Goal: Communication & Community: Connect with others

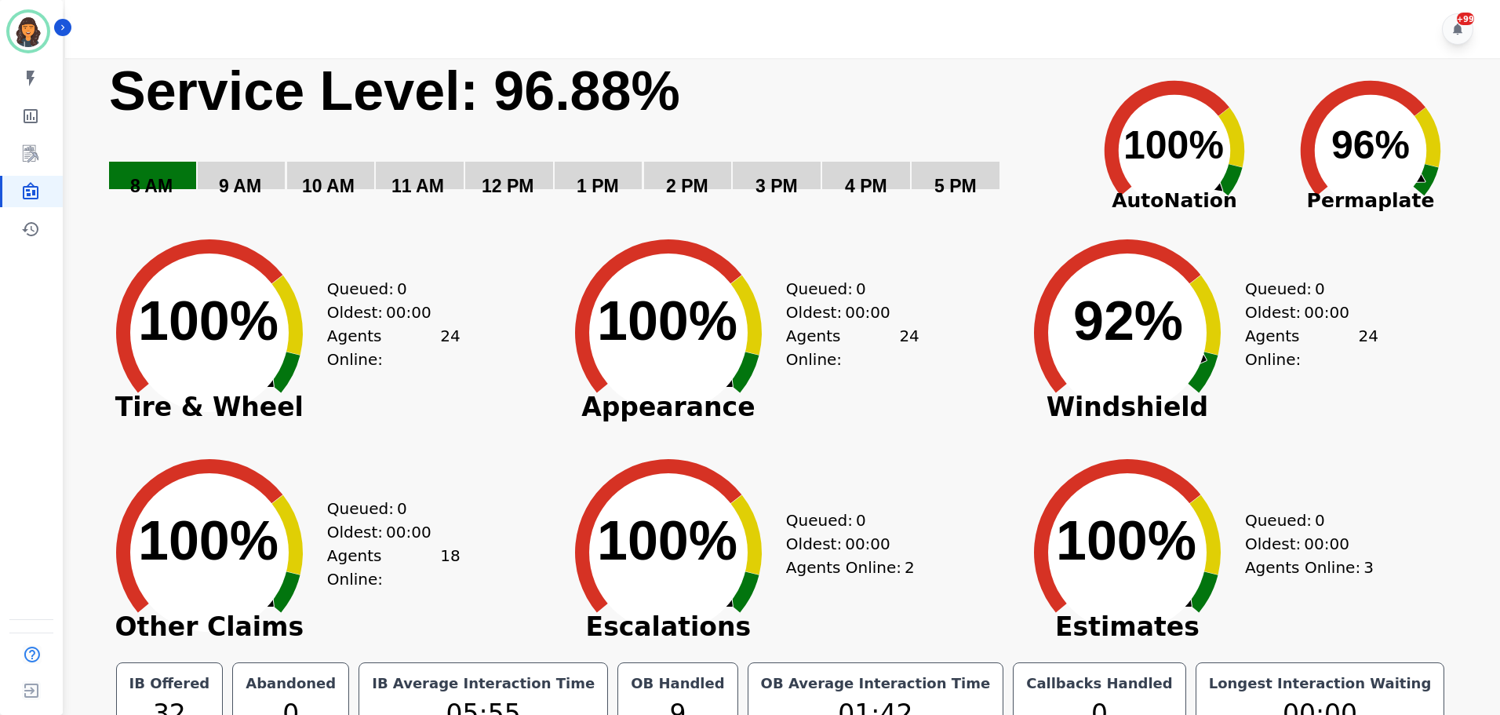
scroll to position [35, 0]
